Goal: Go to known website: Access a specific website the user already knows

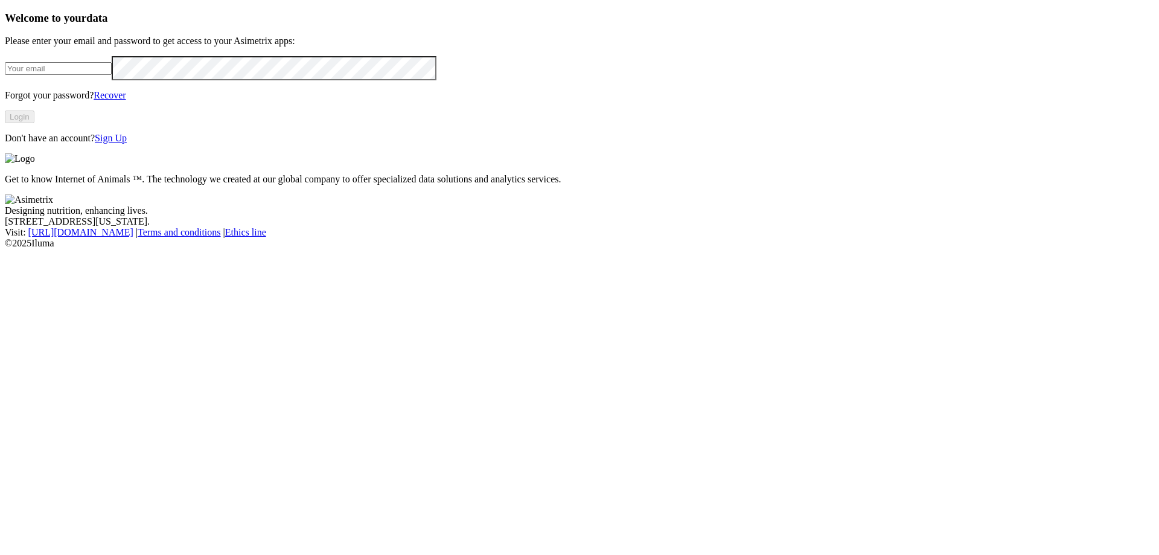
type input "hernan.gil@premexcorp.com"
click at [57, 144] on div "Welcome to your data Please enter your email and password to get access to your…" at bounding box center [579, 77] width 1149 height 132
click at [357, 144] on div "Welcome to your data Please enter your email and password to get access to your…" at bounding box center [579, 77] width 1149 height 132
click at [34, 123] on button "Login" at bounding box center [20, 116] width 30 height 13
